Goal: Transaction & Acquisition: Obtain resource

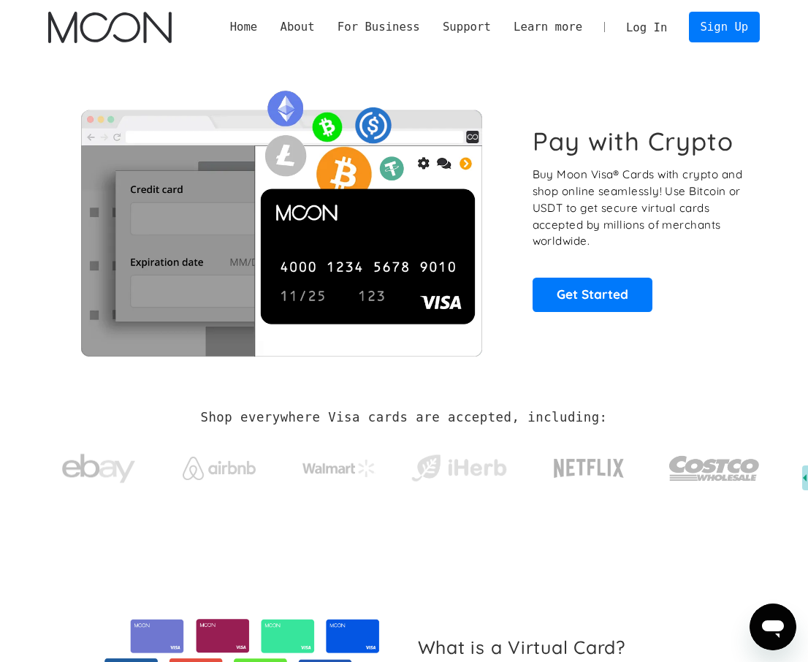
click at [679, 23] on link "Log In" at bounding box center [647, 27] width 64 height 30
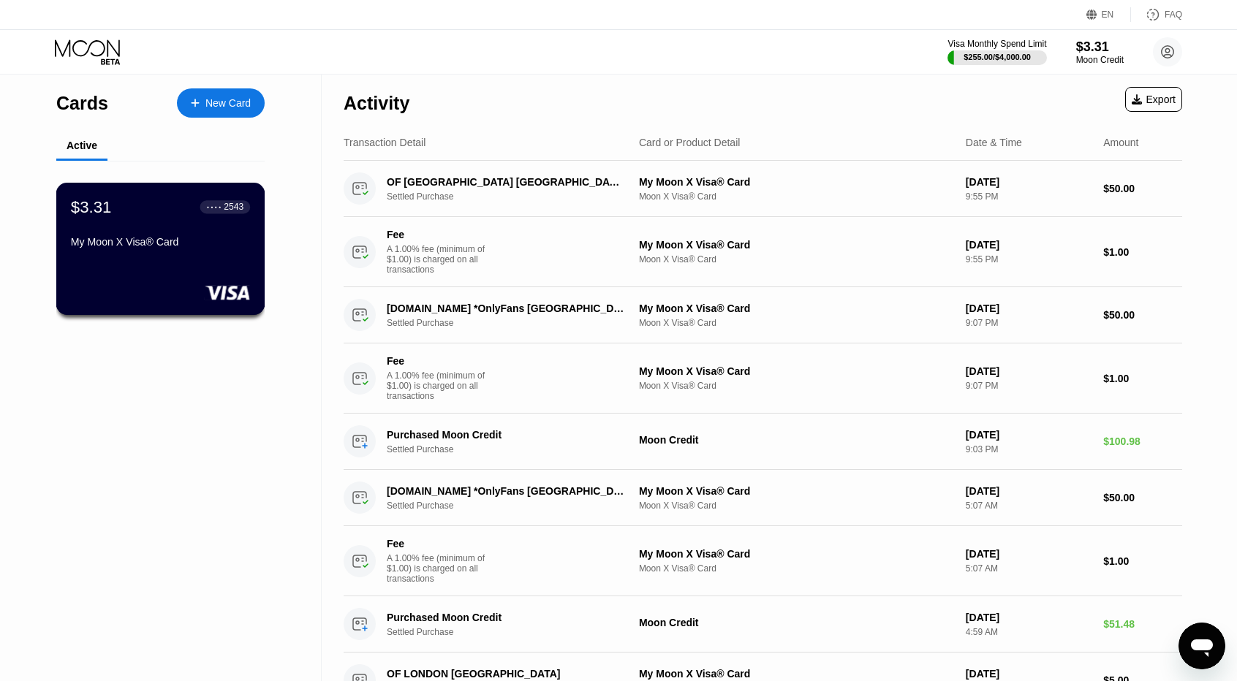
click at [199, 260] on div "$3.31 ● ● ● ● 2543 My Moon X Visa® Card" at bounding box center [160, 249] width 209 height 132
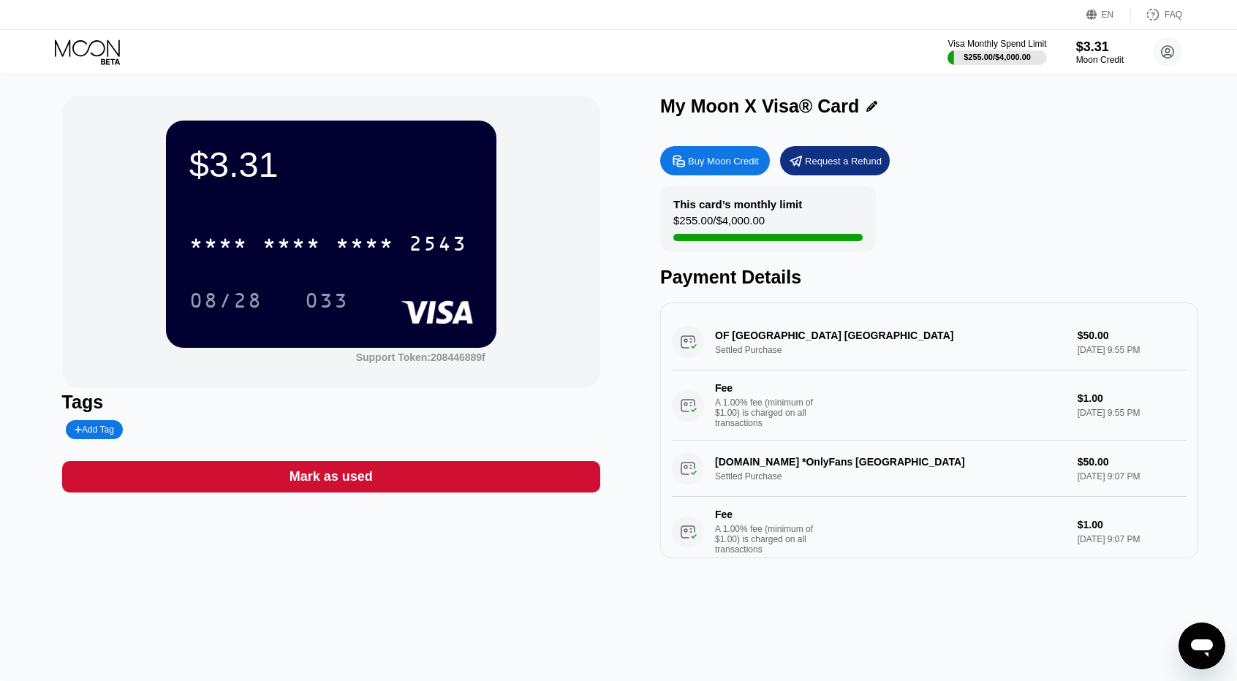
click at [741, 166] on div "Buy Moon Credit" at bounding box center [723, 161] width 71 height 12
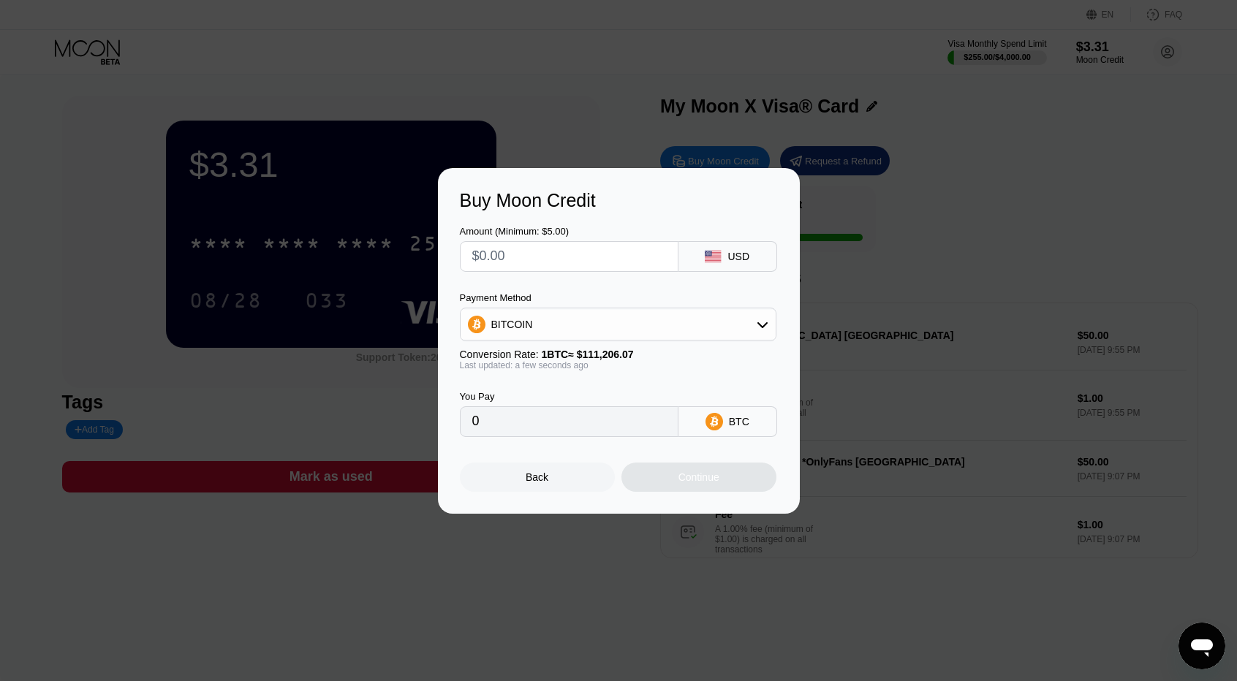
click at [599, 340] on div "BITCOIN" at bounding box center [618, 325] width 316 height 34
click at [577, 311] on div "BITCOIN" at bounding box center [617, 324] width 315 height 29
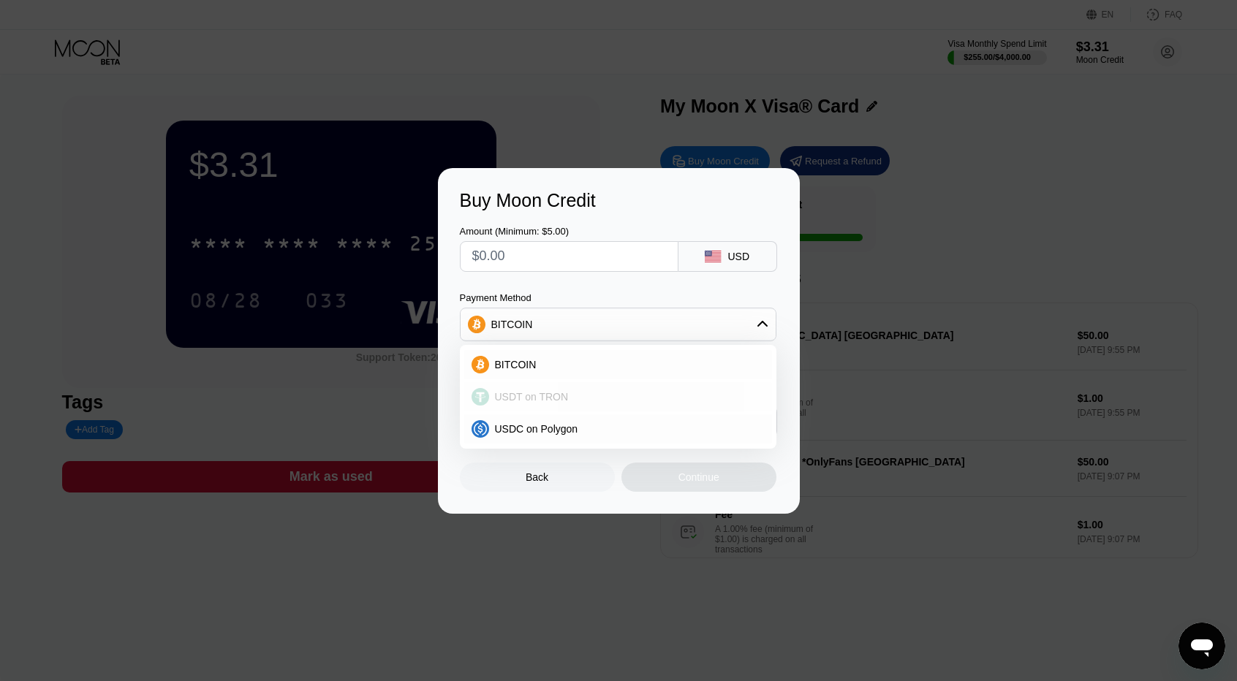
click at [544, 391] on span "USDT on TRON" at bounding box center [532, 397] width 74 height 12
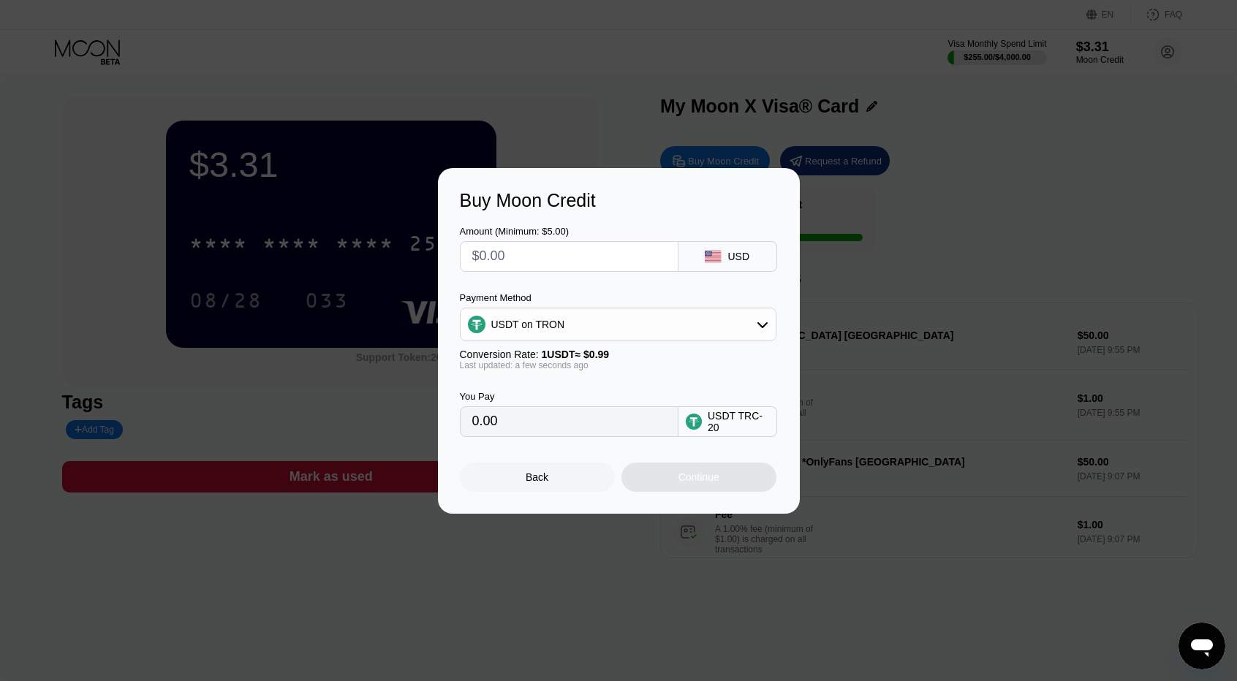
type input "0.00"
click at [546, 257] on input "text" at bounding box center [569, 256] width 194 height 29
type input "$4"
type input "4.04"
type input "$47"
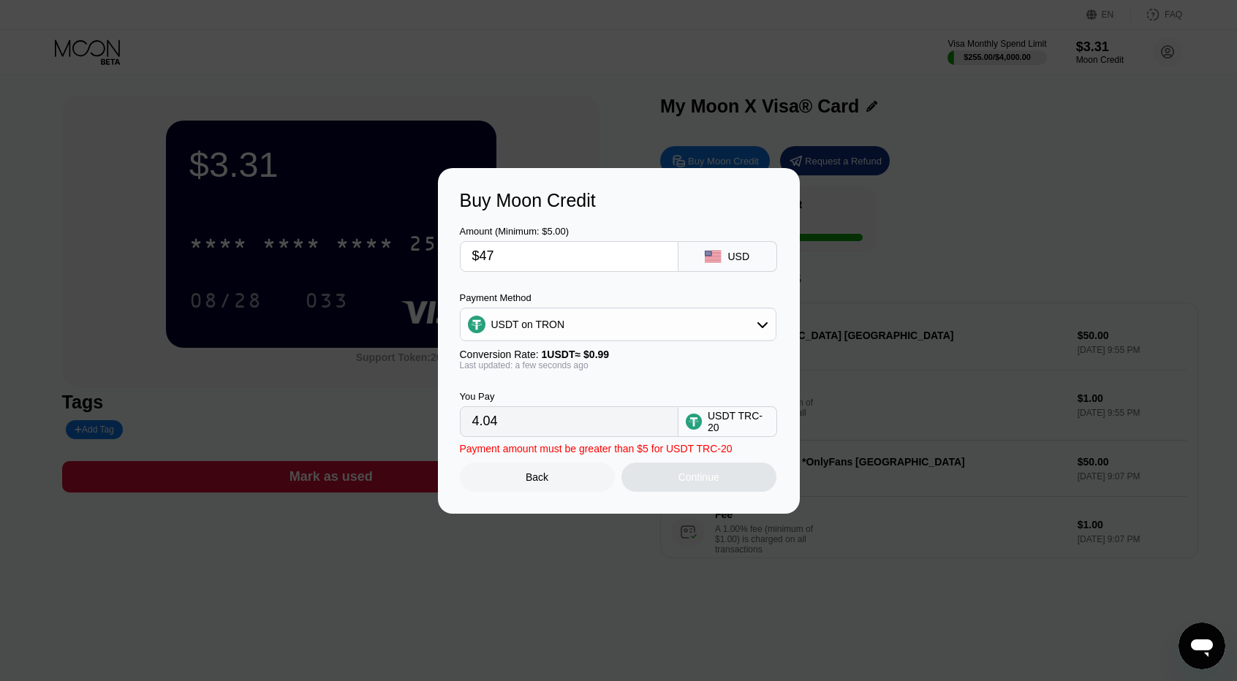
type input "47.47"
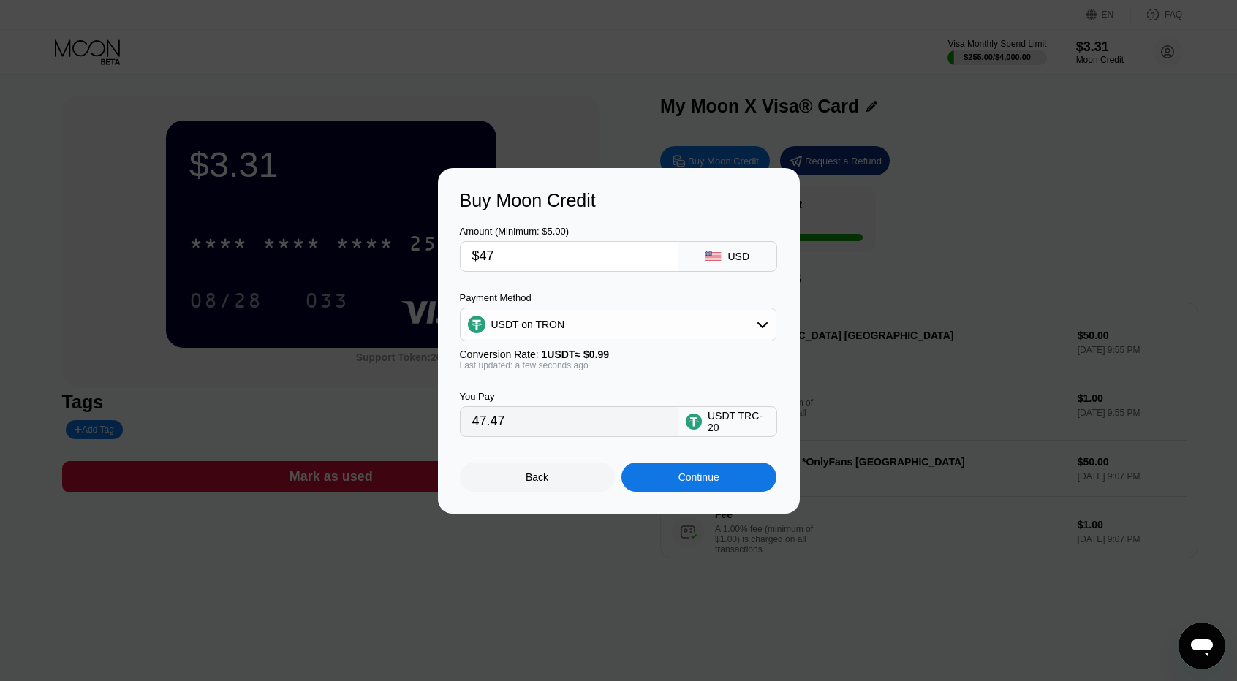
drag, startPoint x: 517, startPoint y: 249, endPoint x: 488, endPoint y: 250, distance: 28.5
click at [488, 250] on input "$47" at bounding box center [569, 256] width 194 height 29
type input "$45"
type input "45.45"
type input "$45"
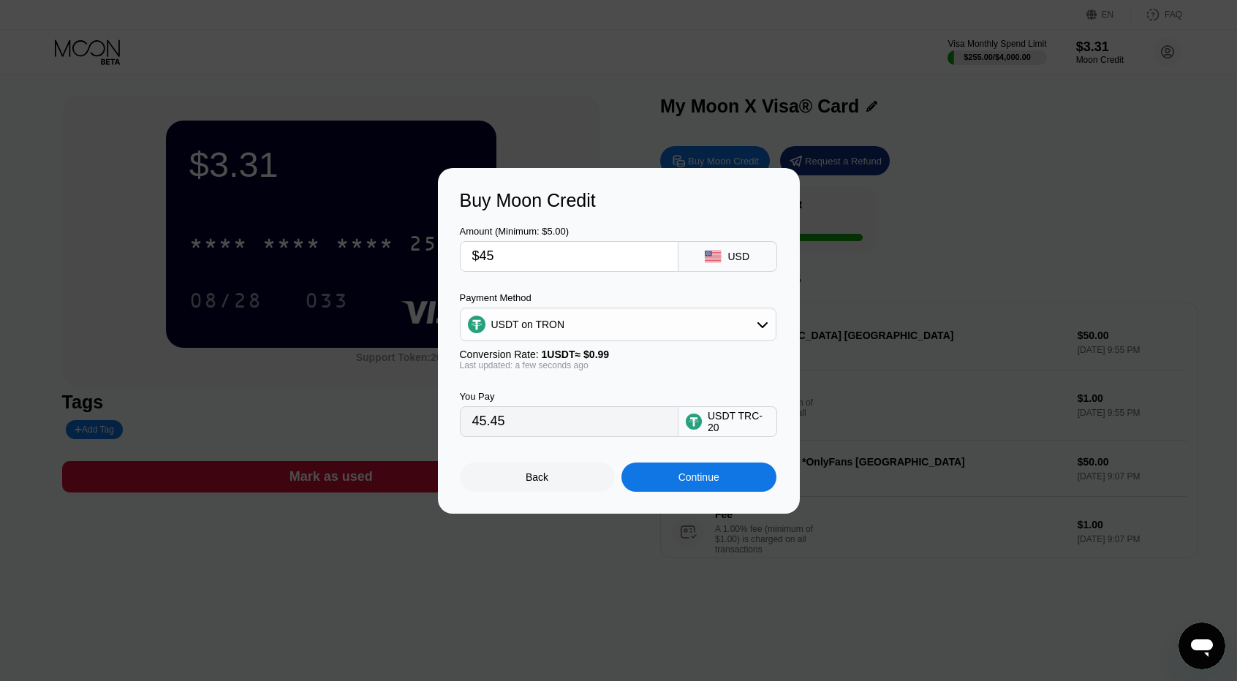
click at [751, 482] on div "Continue" at bounding box center [698, 477] width 155 height 29
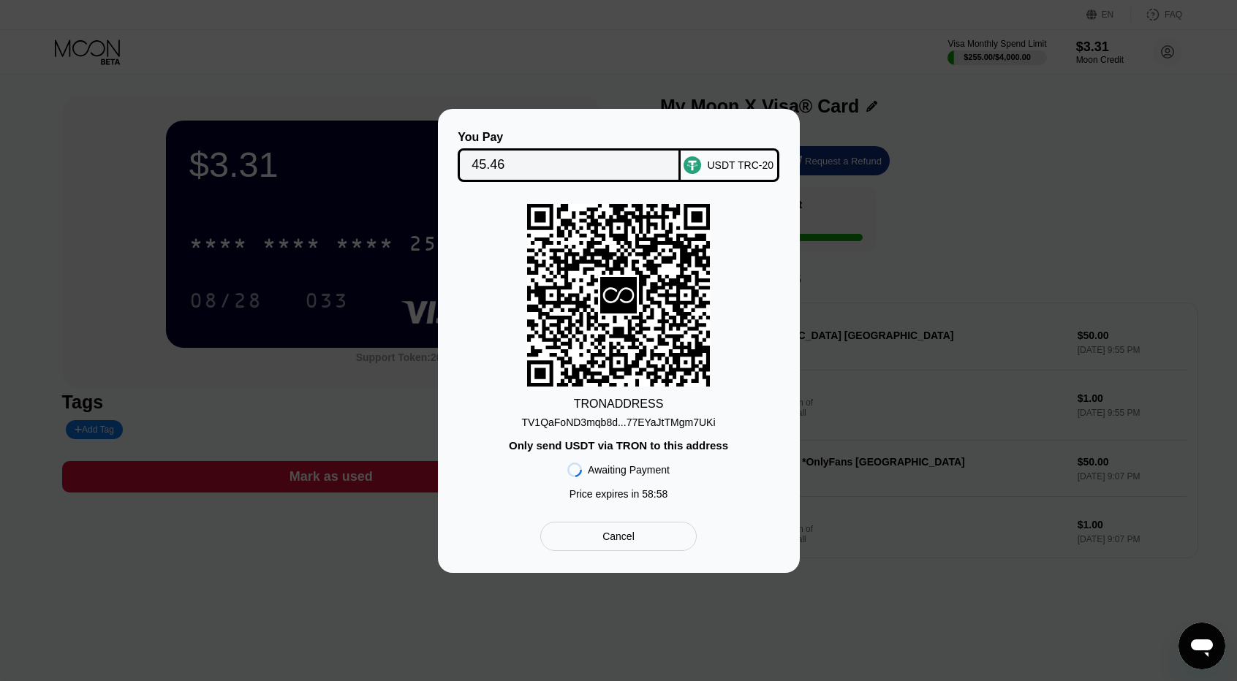
click at [630, 421] on div "TV1QaFoND3mqb8d...77EYaJtTMgm7UKi" at bounding box center [618, 423] width 194 height 12
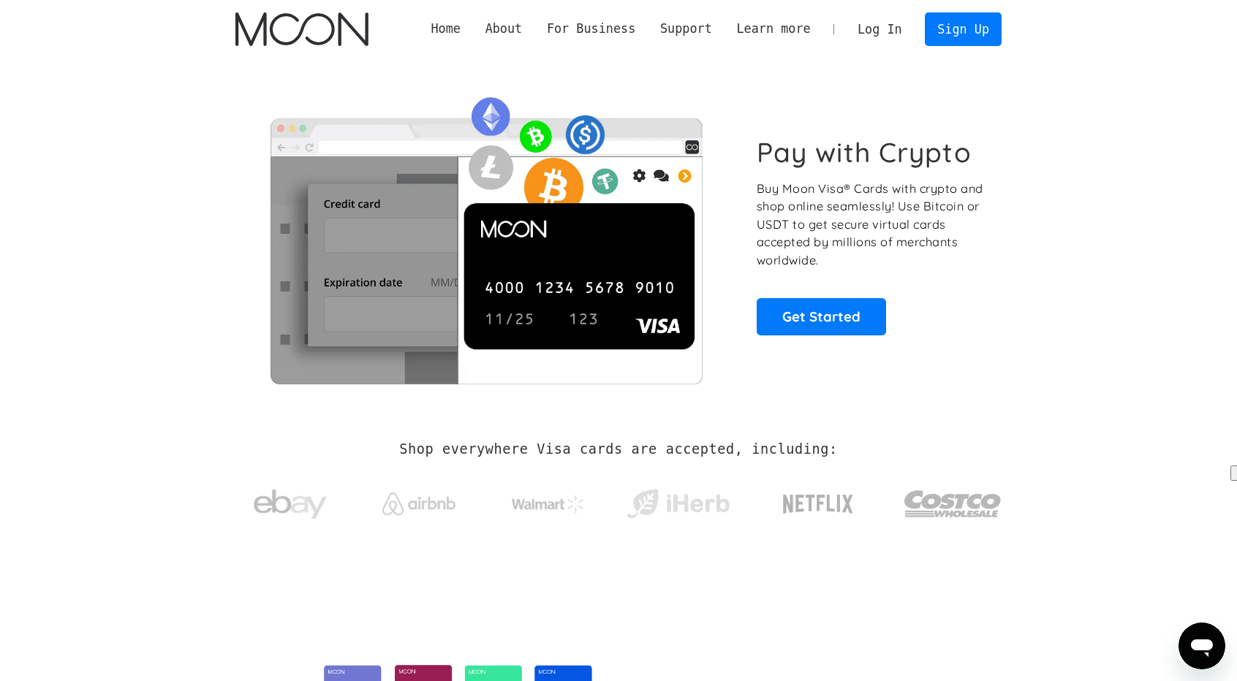
click at [868, 23] on link "Log In" at bounding box center [879, 29] width 69 height 32
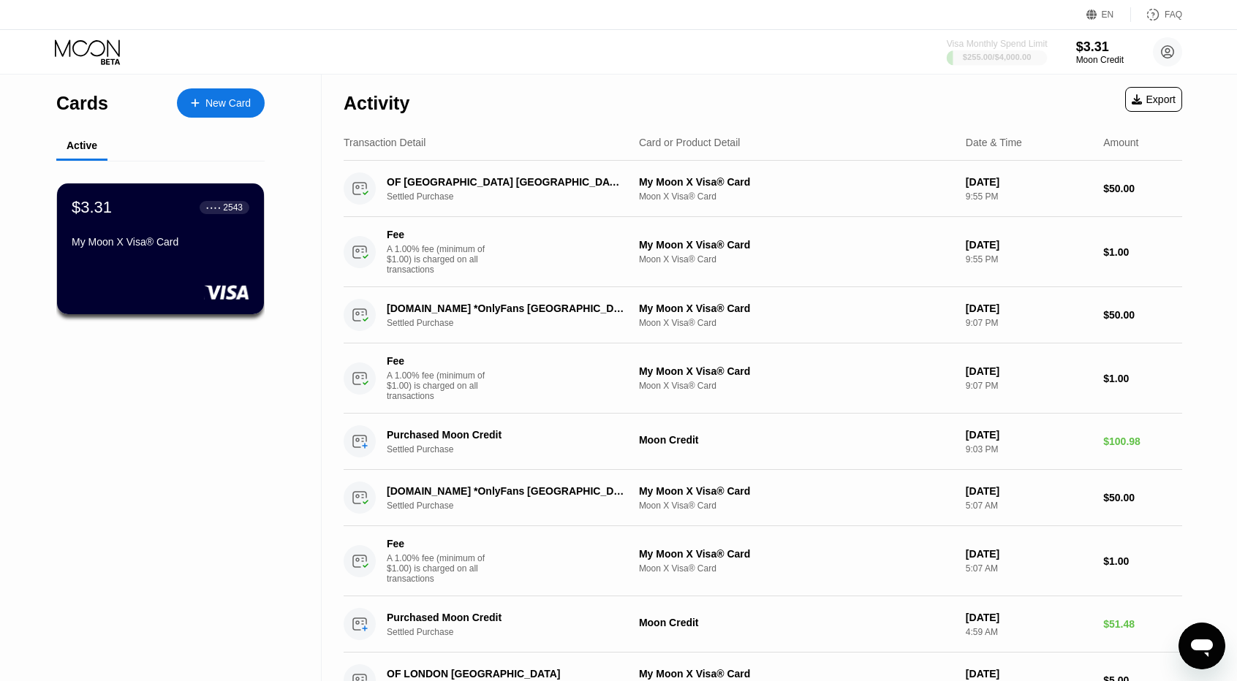
click at [1017, 51] on div at bounding box center [996, 57] width 101 height 15
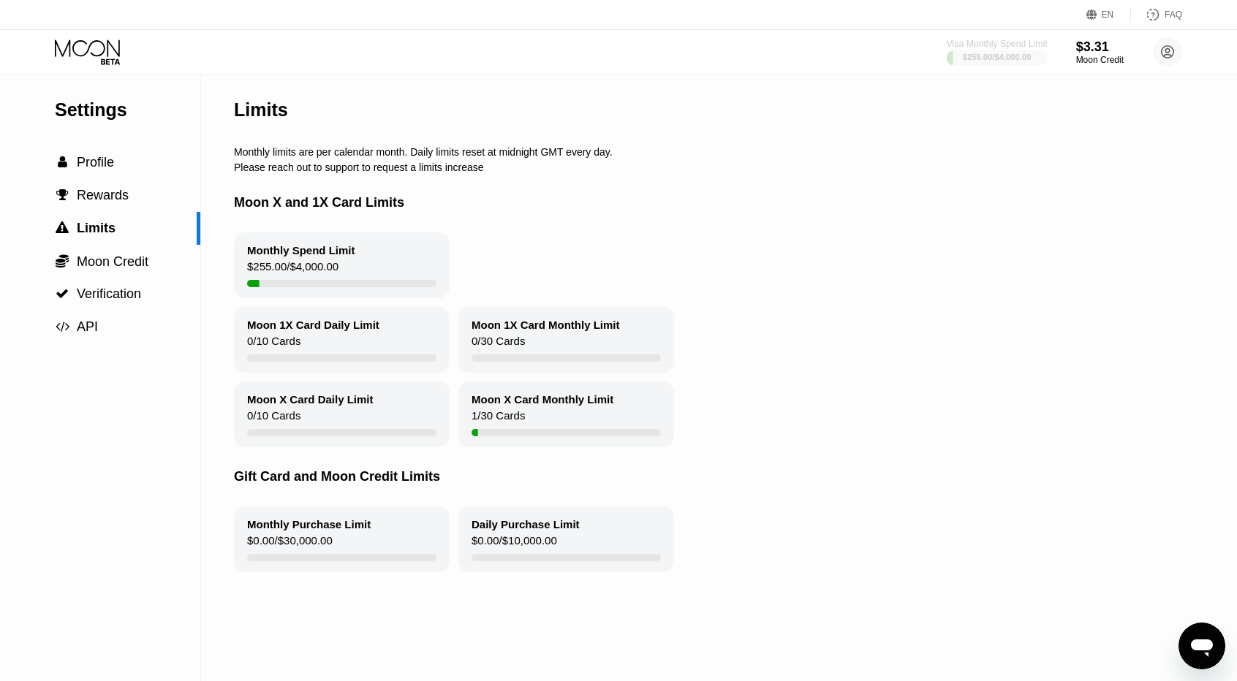
click at [1025, 61] on div "$255.00 / $4,000.00" at bounding box center [996, 57] width 69 height 9
click at [1076, 53] on div "$3.31" at bounding box center [1100, 46] width 48 height 15
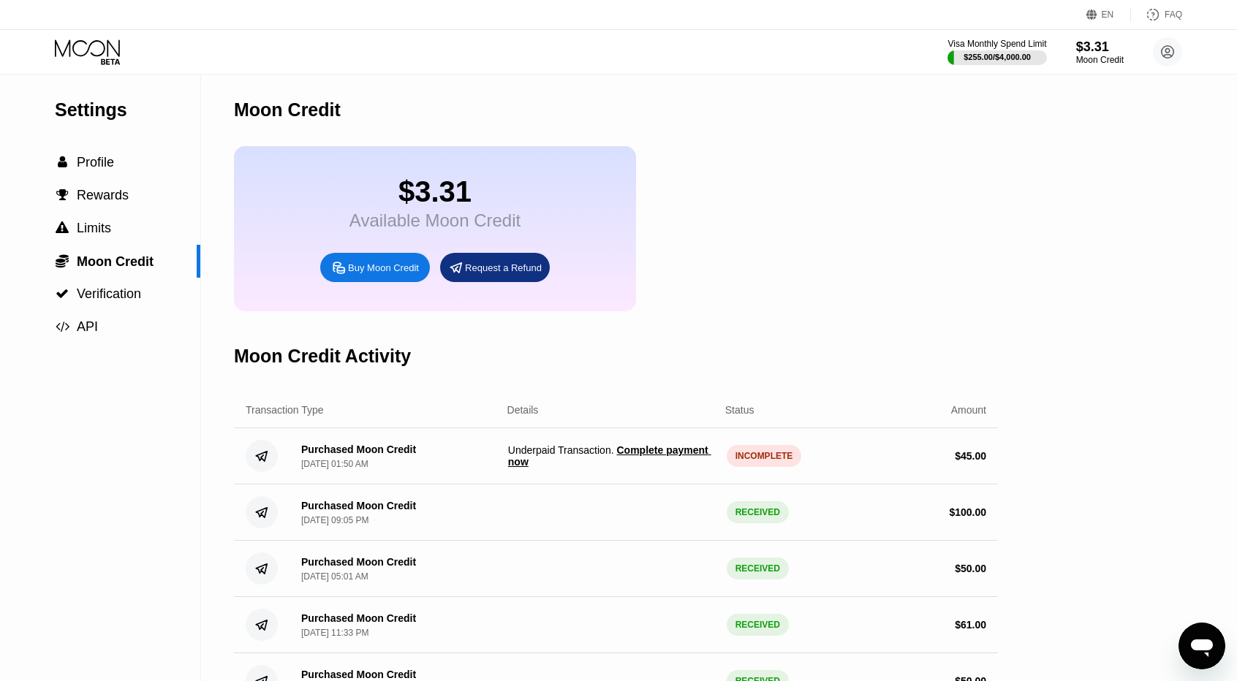
click at [688, 462] on span "Complete payment now" at bounding box center [609, 455] width 203 height 23
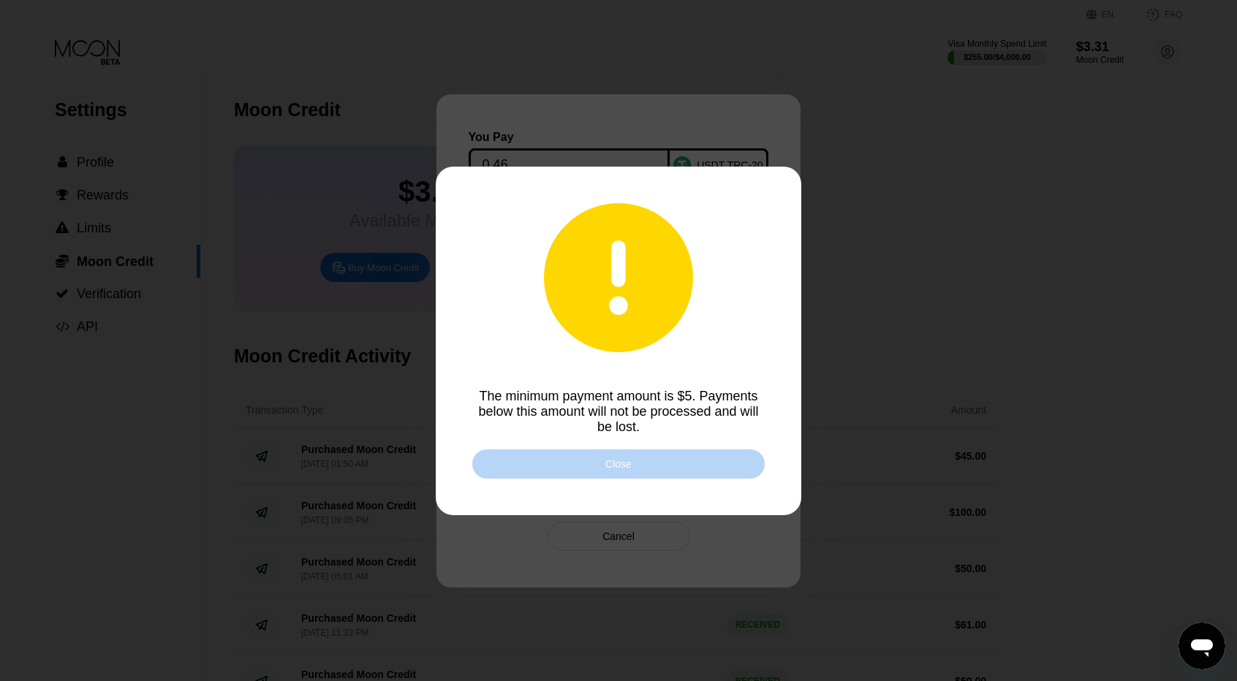
click at [675, 465] on div "Close" at bounding box center [618, 463] width 292 height 29
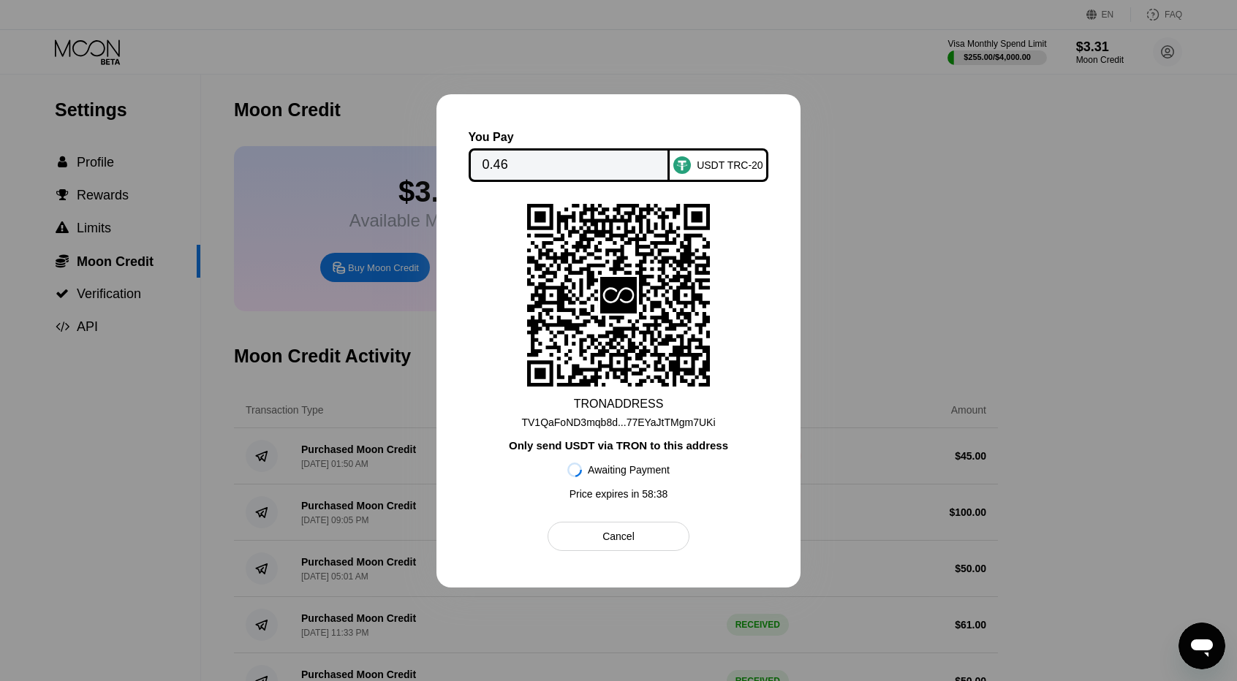
click at [495, 154] on input "0.46" at bounding box center [569, 165] width 174 height 29
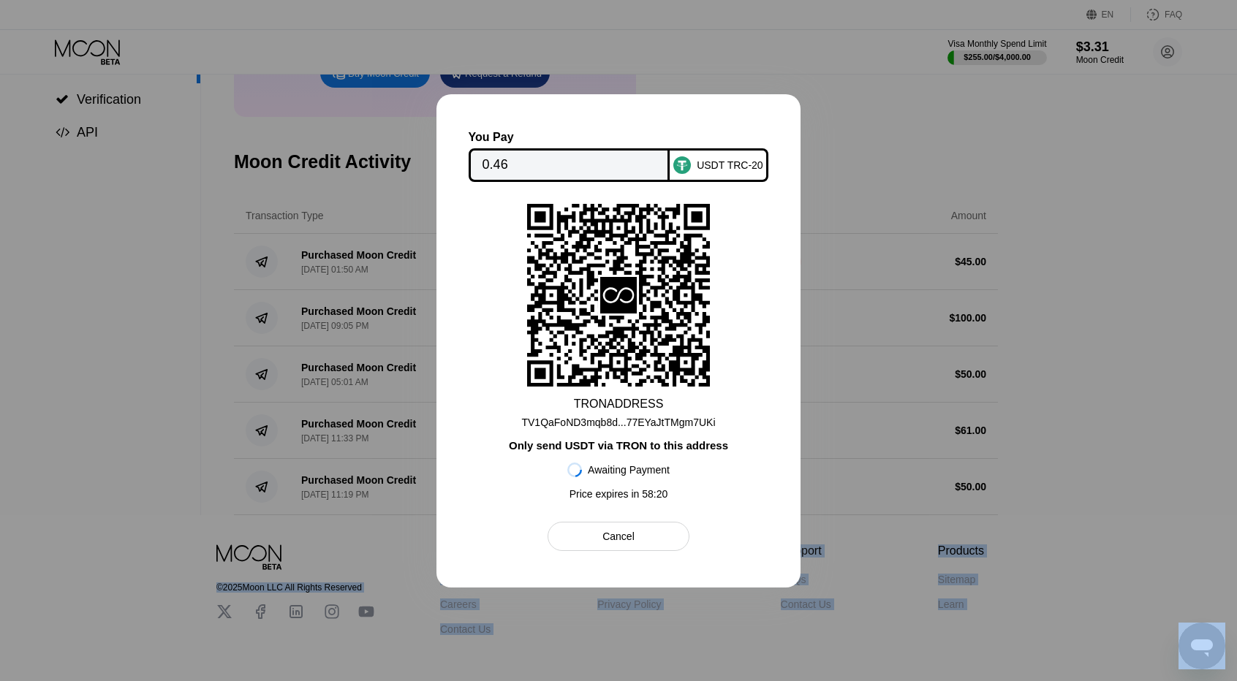
scroll to position [267, 0]
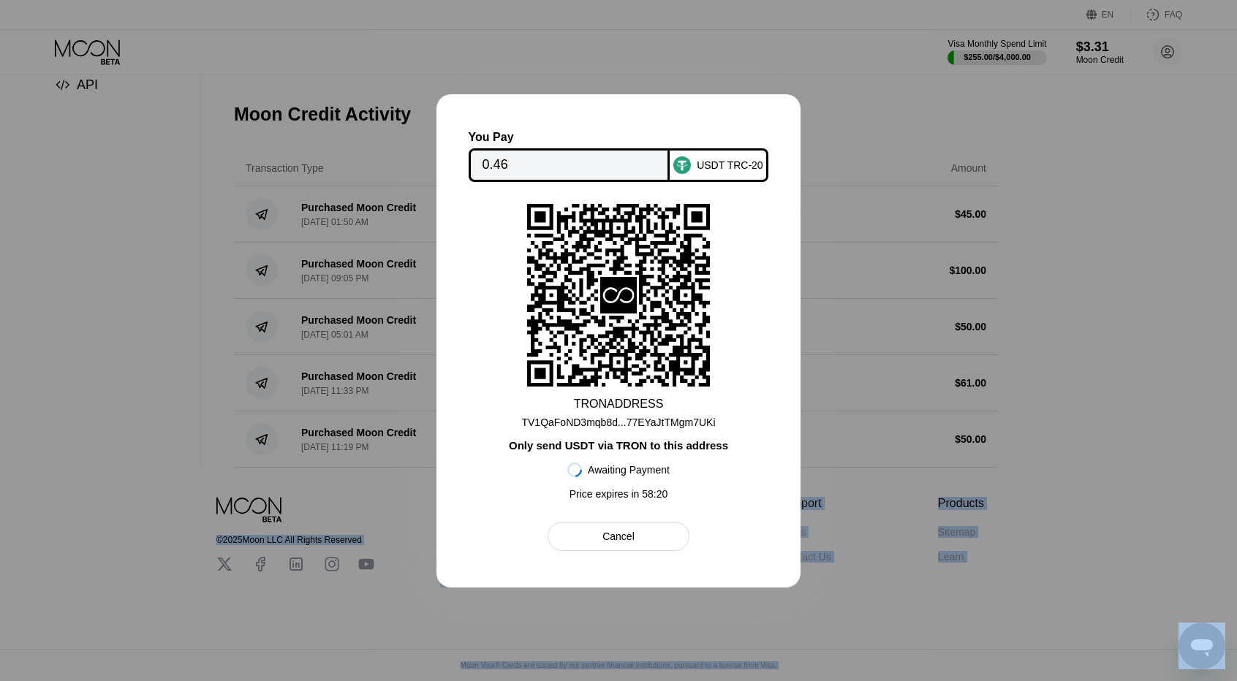
drag, startPoint x: 775, startPoint y: 640, endPoint x: 781, endPoint y: 661, distance: 21.8
click at [773, 439] on html "EN Language Select an item Save FAQ Visa Monthly Spend Limit $255.00 / $4,000.0…" at bounding box center [618, 98] width 1237 height 681
click at [1087, 365] on div at bounding box center [618, 340] width 1237 height 681
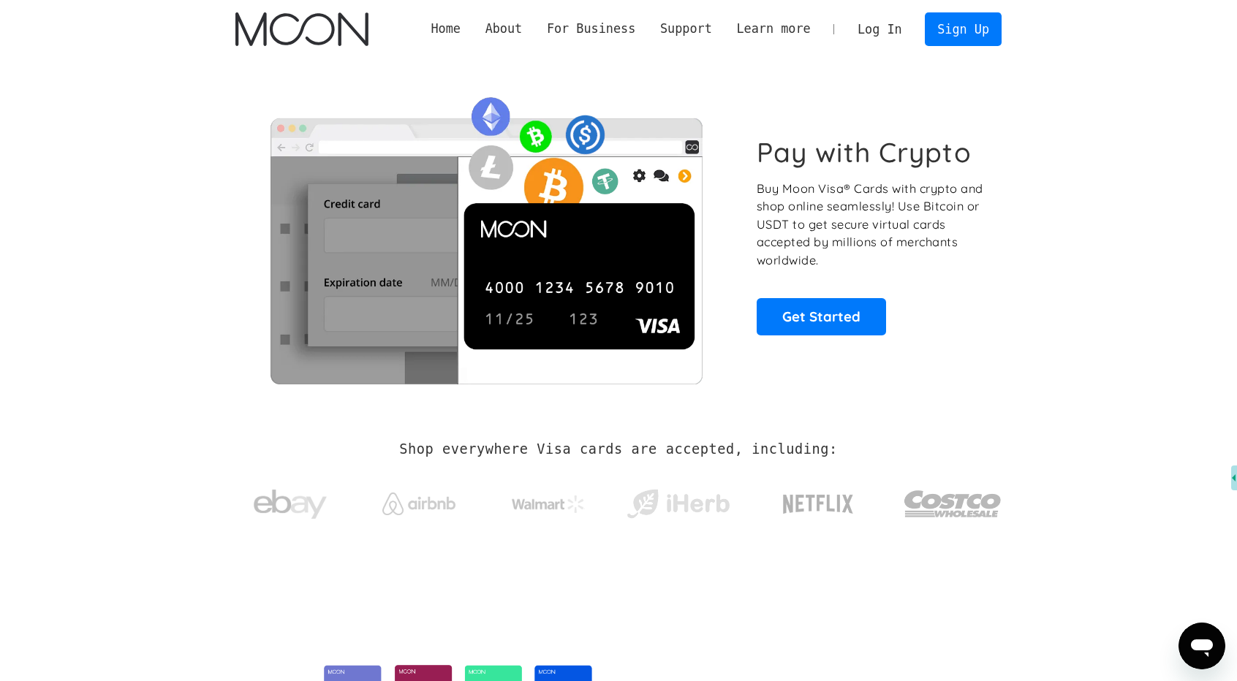
click at [855, 20] on link "Log In" at bounding box center [879, 29] width 69 height 32
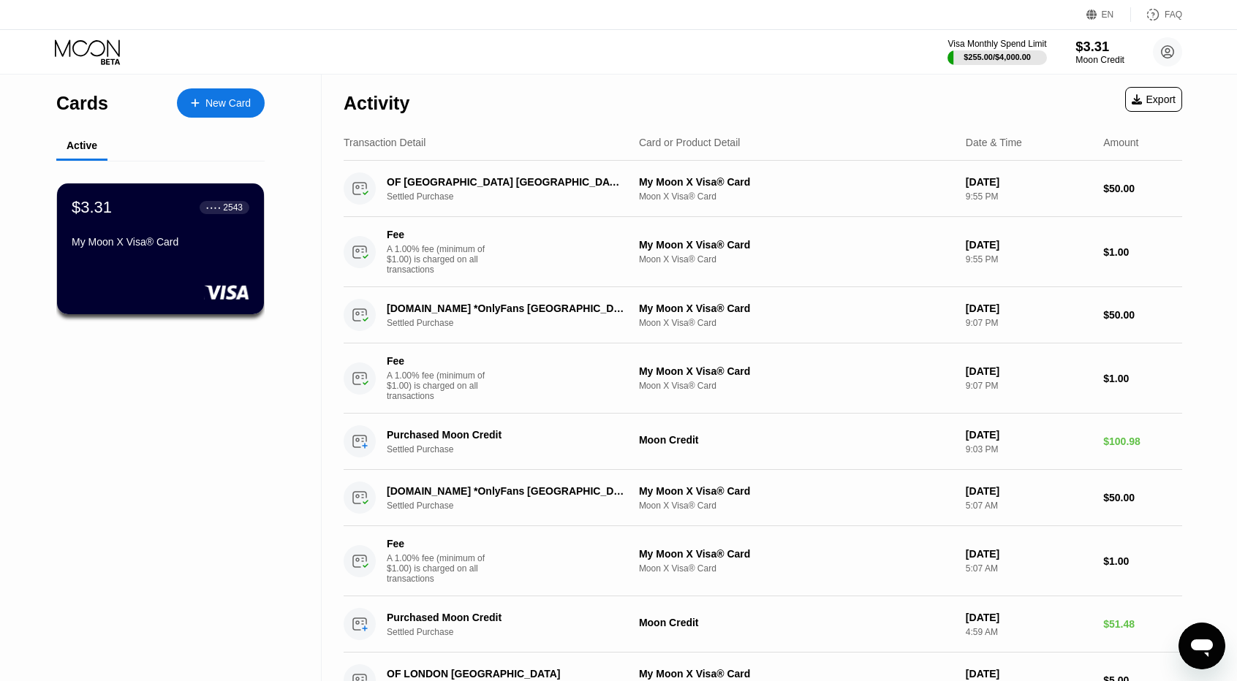
click at [1118, 45] on div "$3.31" at bounding box center [1099, 46] width 49 height 15
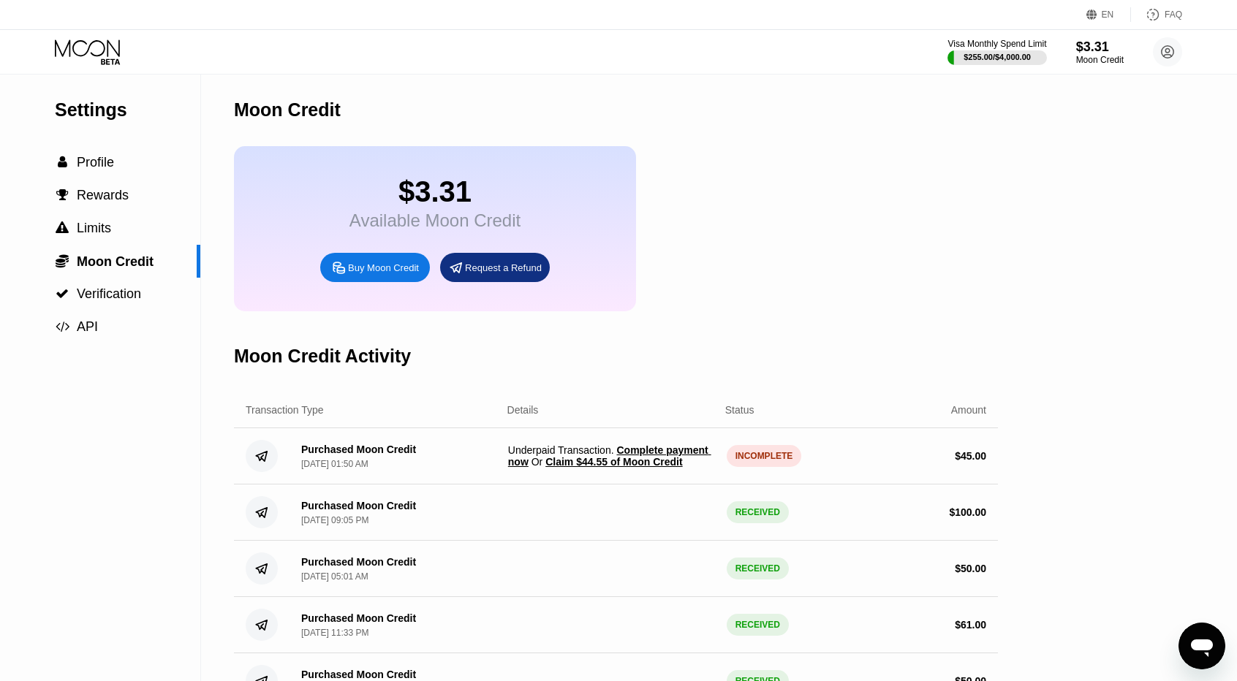
click at [612, 468] on span "Claim $44.55 of Moon Credit" at bounding box center [613, 462] width 137 height 12
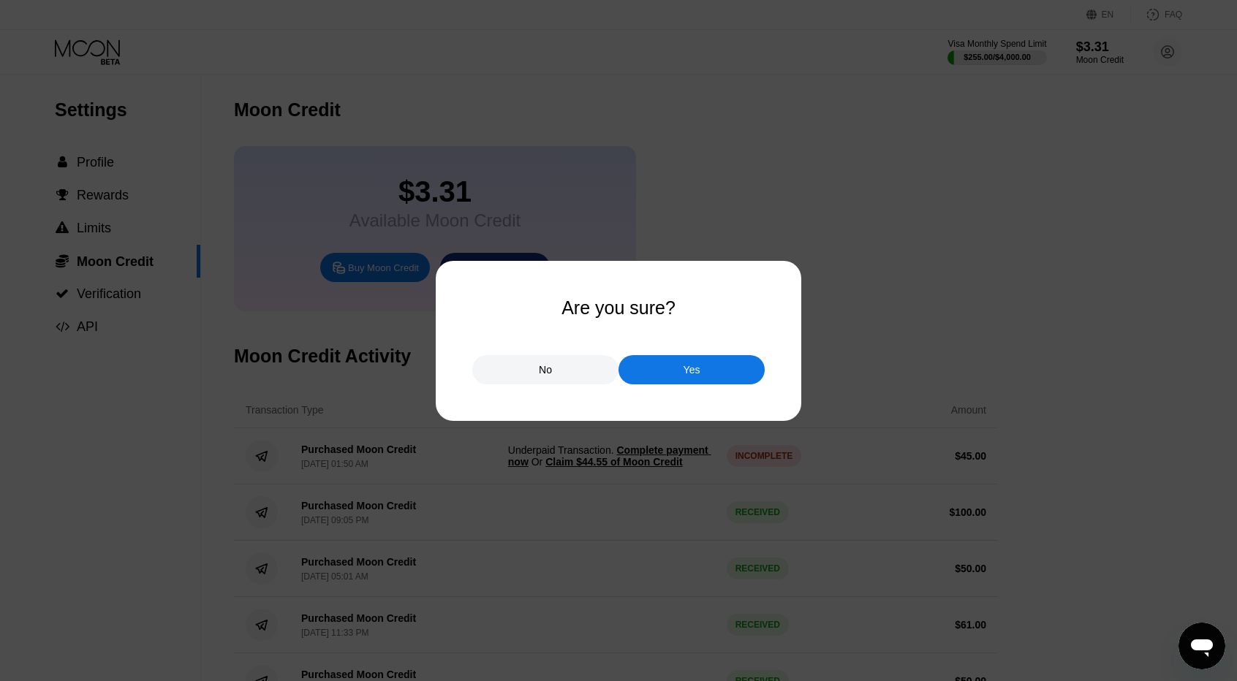
click at [677, 372] on div "Yes" at bounding box center [691, 369] width 146 height 29
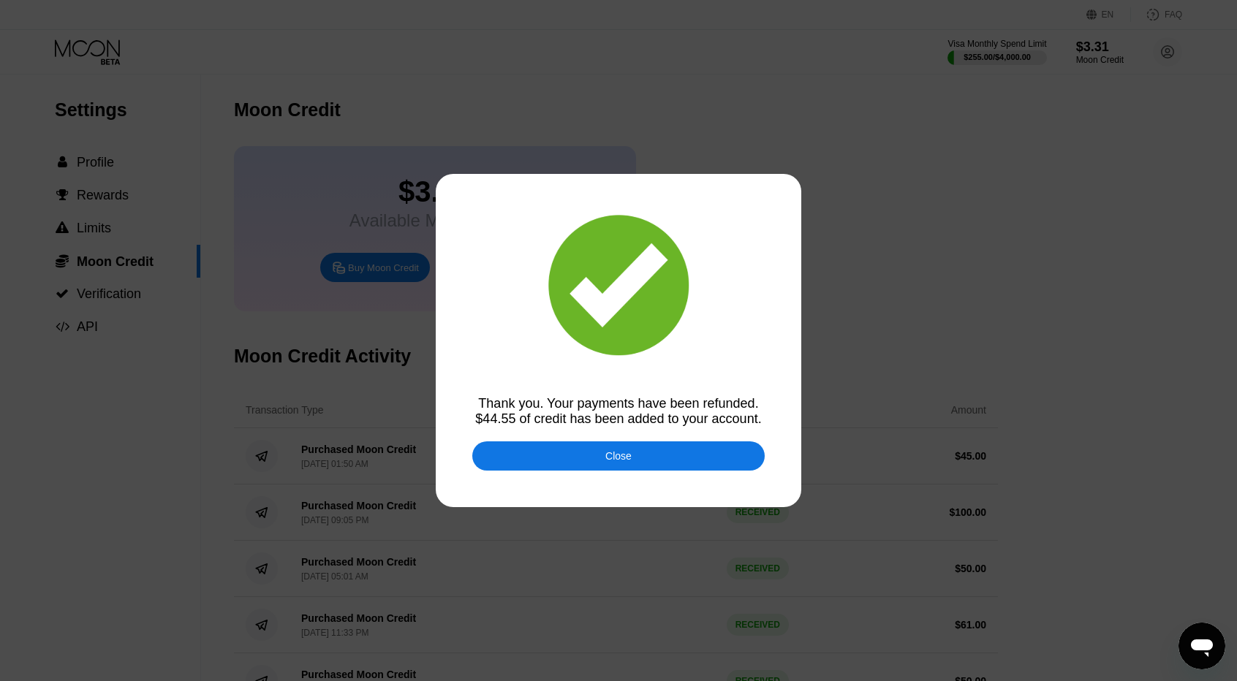
click at [640, 457] on div "Close" at bounding box center [618, 455] width 292 height 29
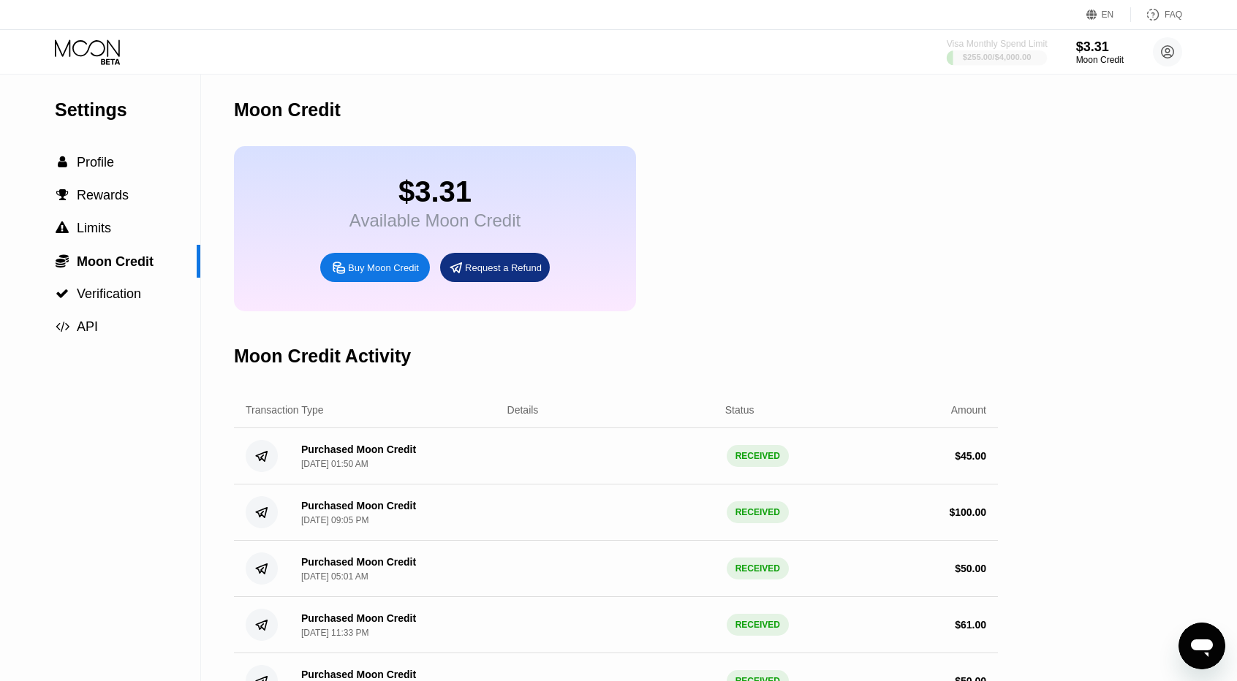
click at [973, 56] on div "$255.00 / $4,000.00" at bounding box center [996, 57] width 69 height 9
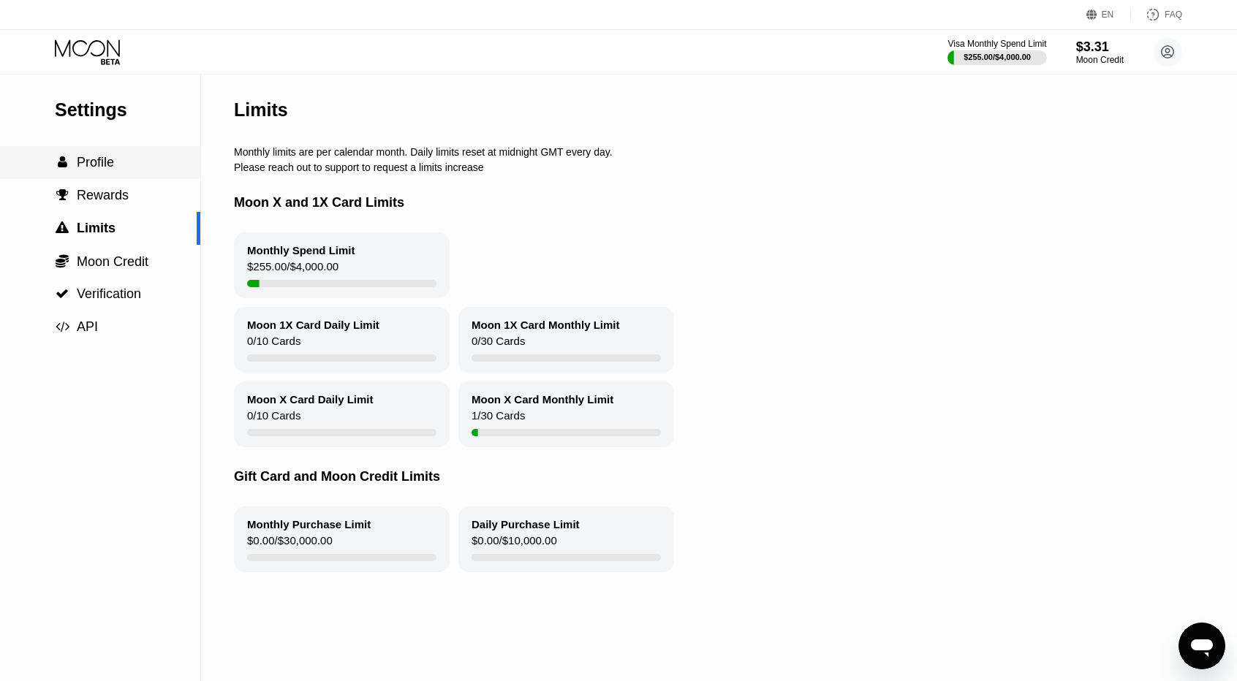
click at [65, 169] on span "" at bounding box center [63, 162] width 10 height 13
